Goal: Task Accomplishment & Management: Use online tool/utility

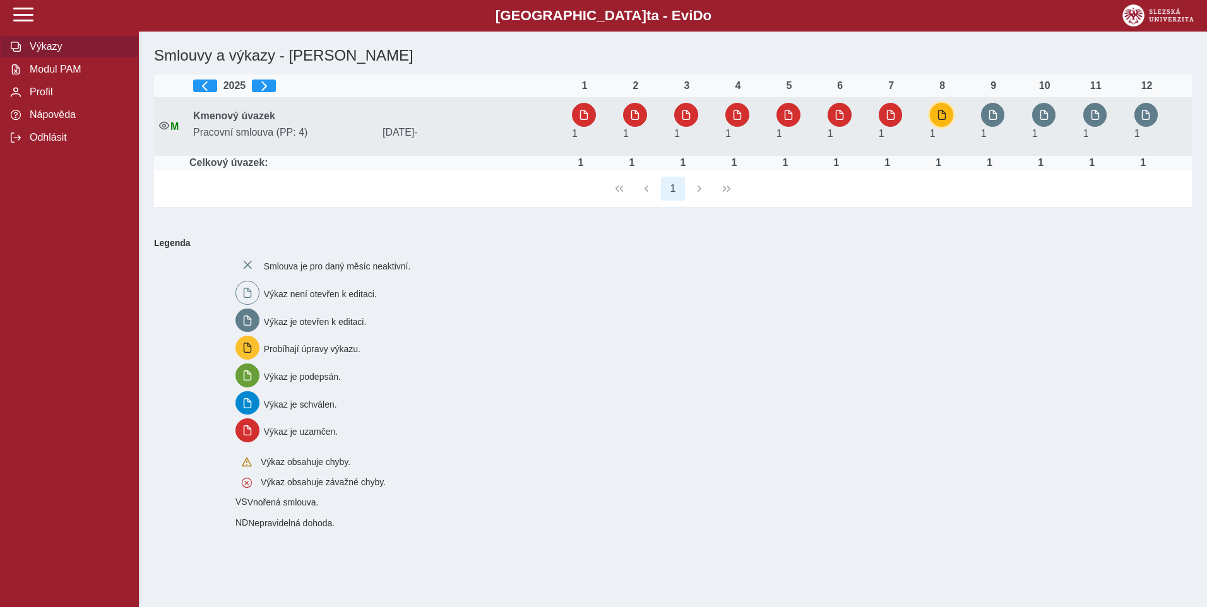
click at [949, 117] on button "button" at bounding box center [942, 115] width 24 height 24
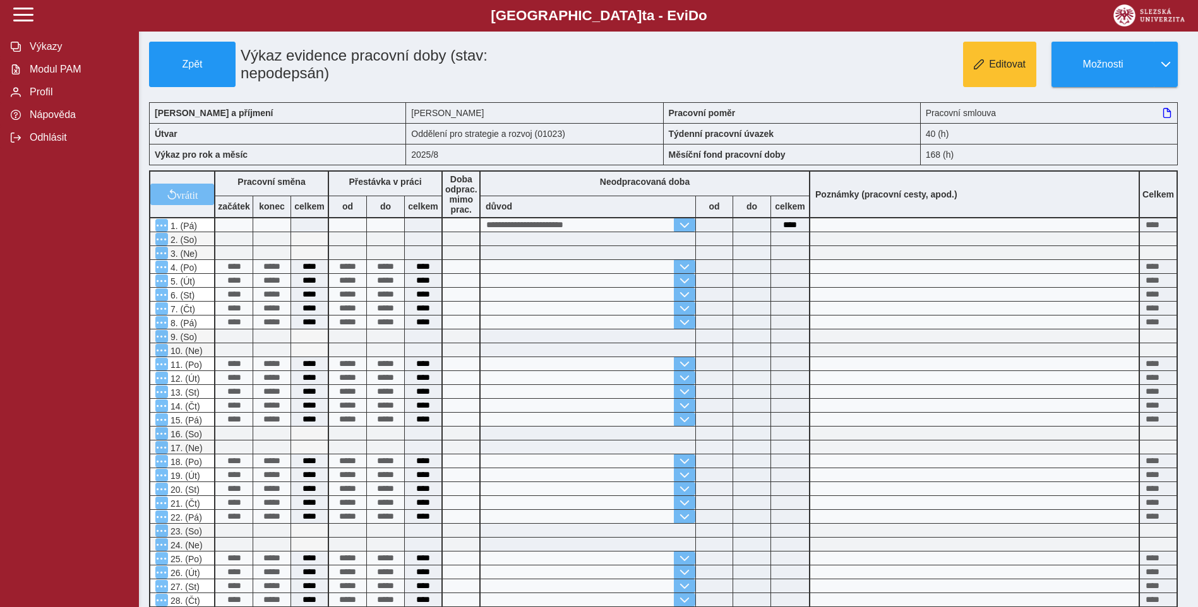
scroll to position [246, 0]
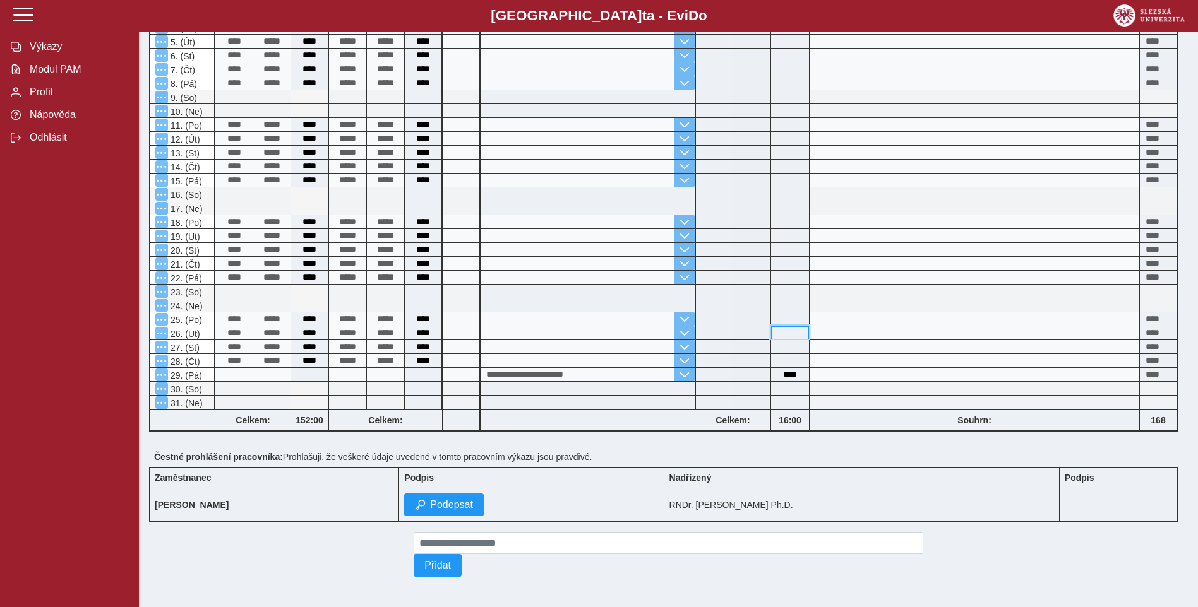
click at [773, 326] on input at bounding box center [790, 332] width 38 height 13
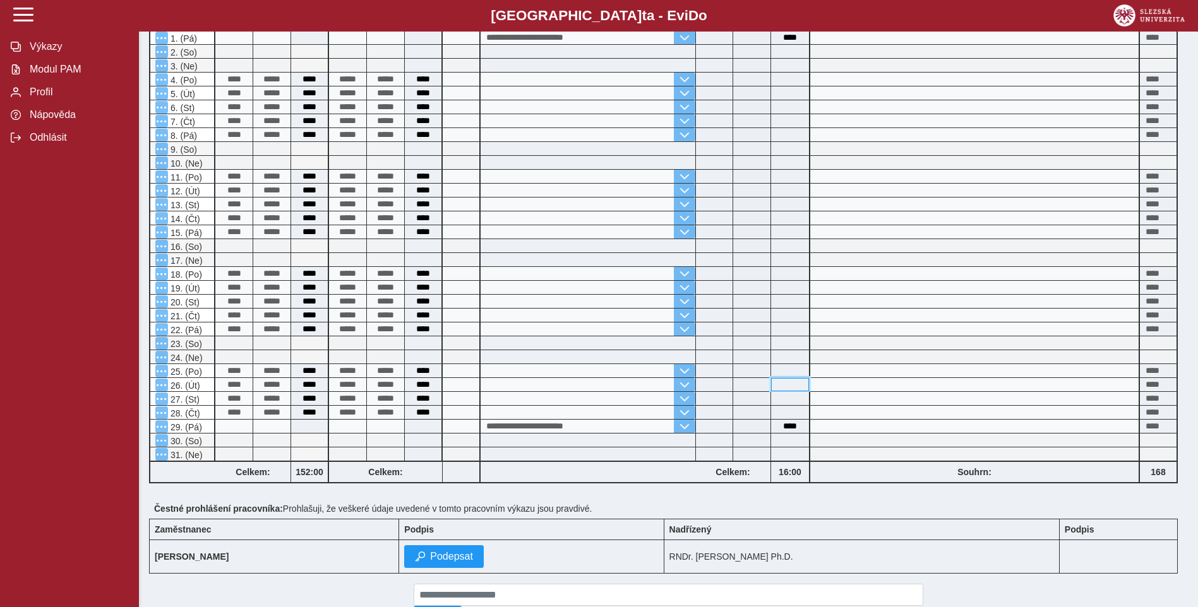
scroll to position [189, 0]
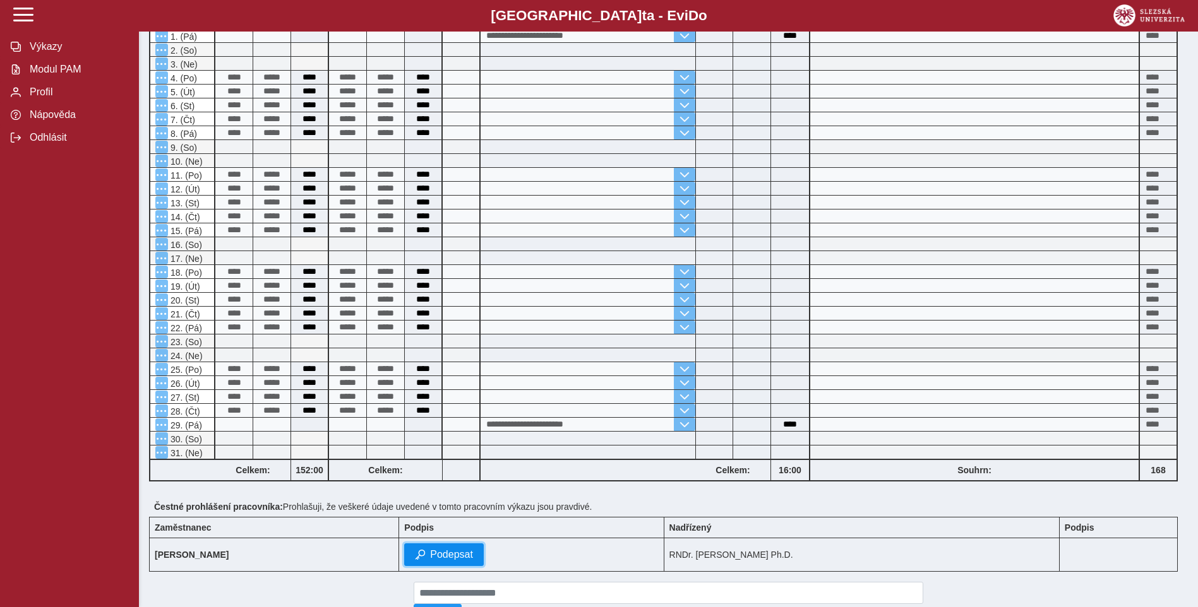
click at [484, 549] on button "Podepsat" at bounding box center [444, 555] width 80 height 23
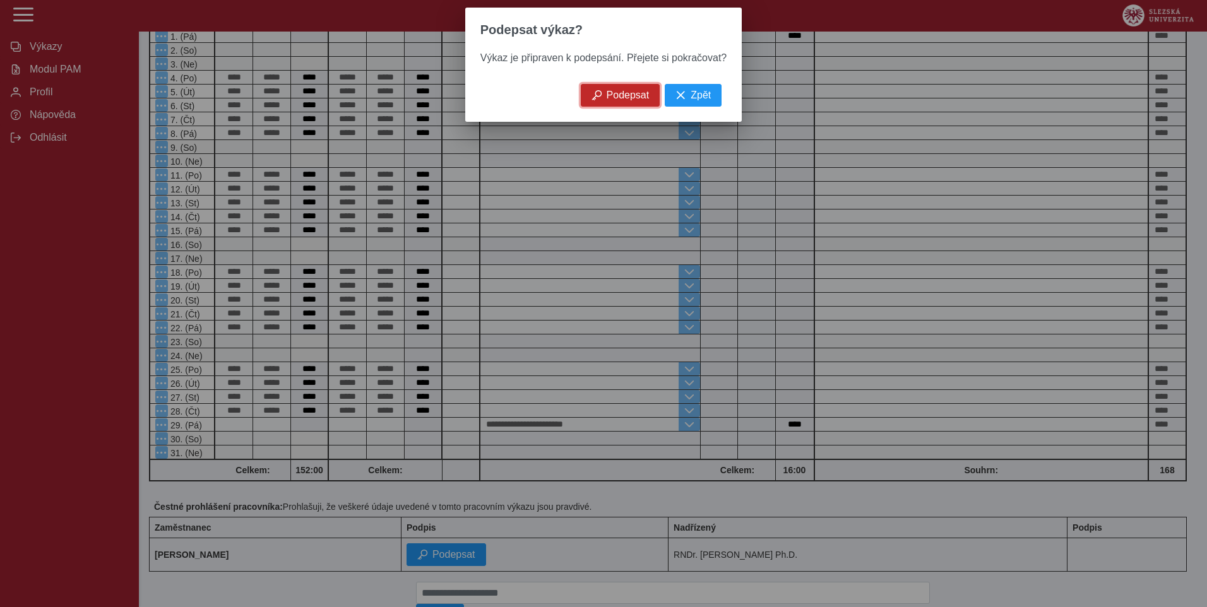
click at [610, 101] on span "Podepsat" at bounding box center [628, 95] width 43 height 11
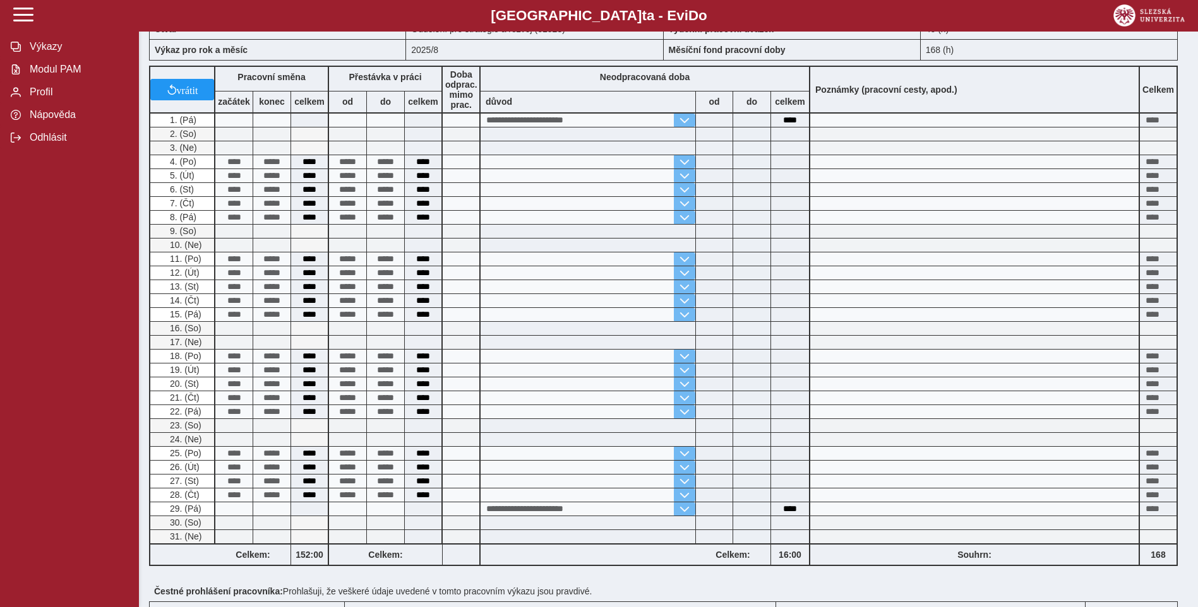
scroll to position [0, 0]
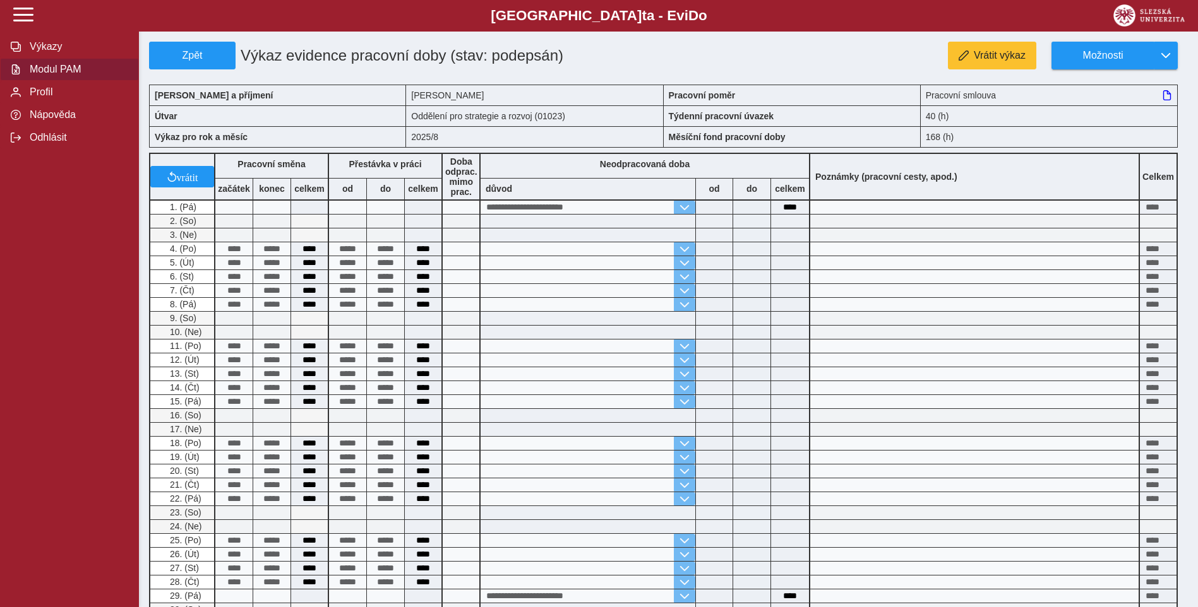
click at [93, 69] on span "Modul PAM" at bounding box center [77, 69] width 102 height 11
